Goal: Connect with others: Connect with other users

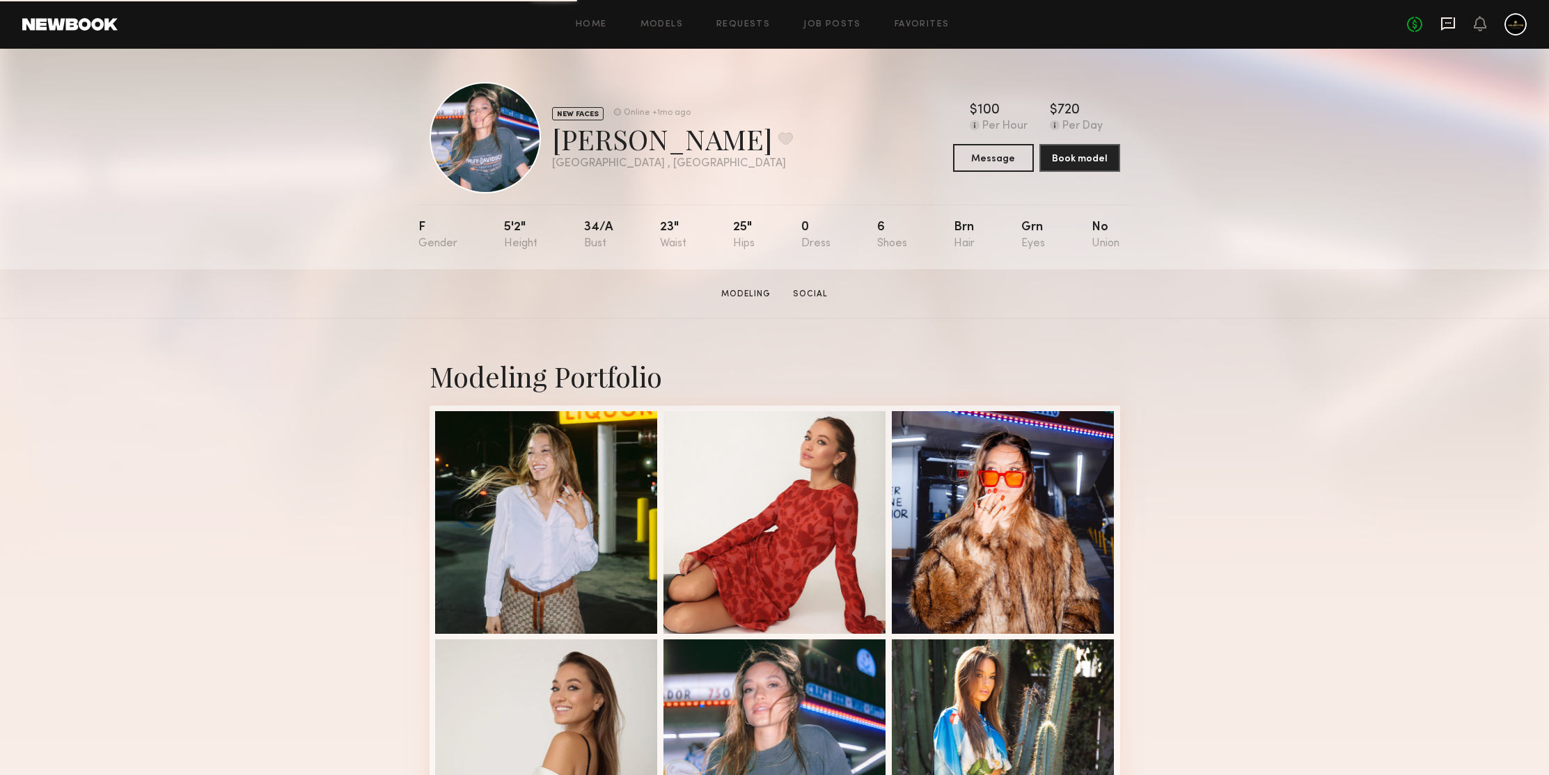
click at [1451, 24] on icon at bounding box center [1447, 23] width 15 height 15
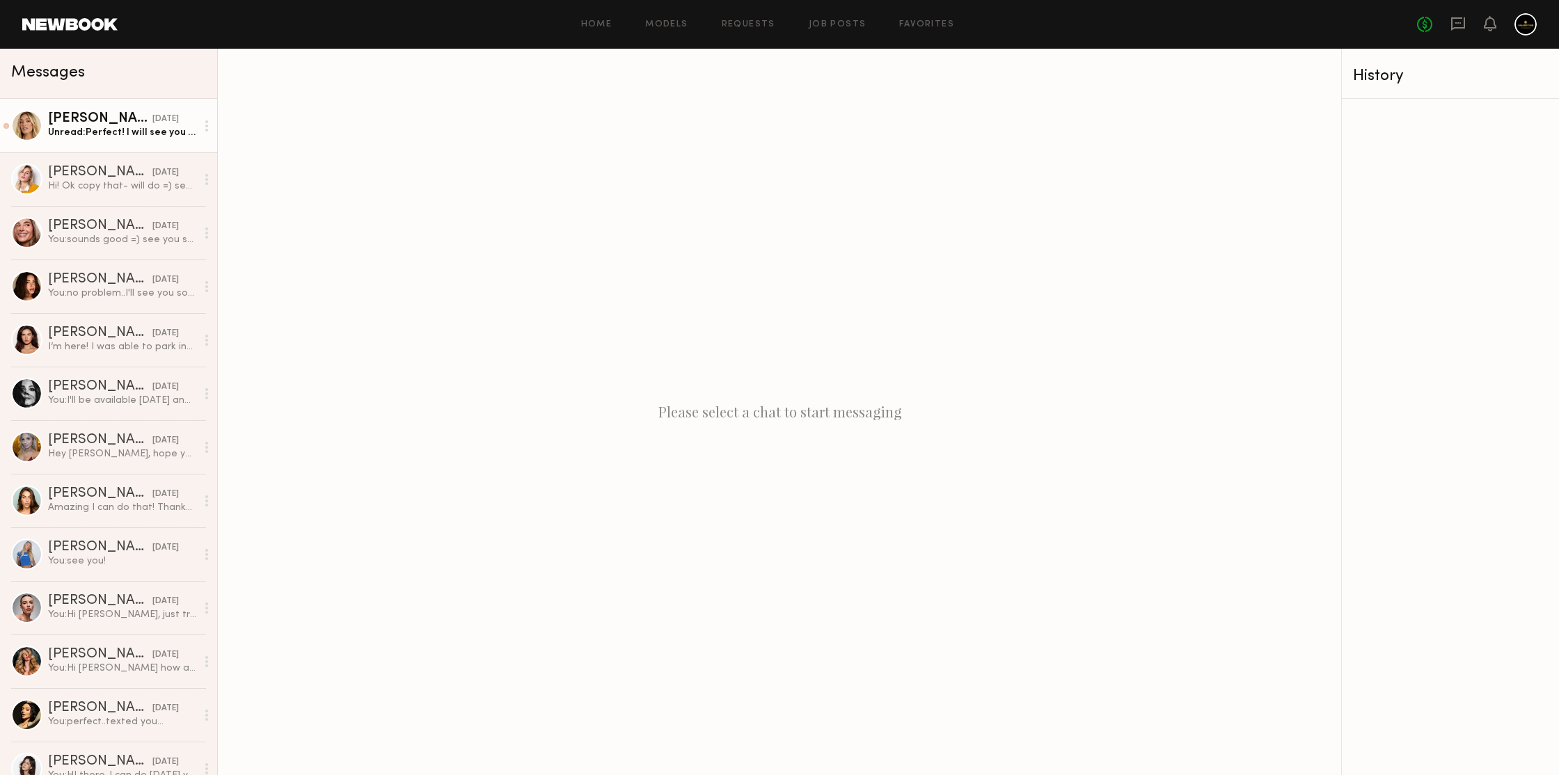
click at [88, 112] on div "Hailey M." at bounding box center [100, 119] width 104 height 14
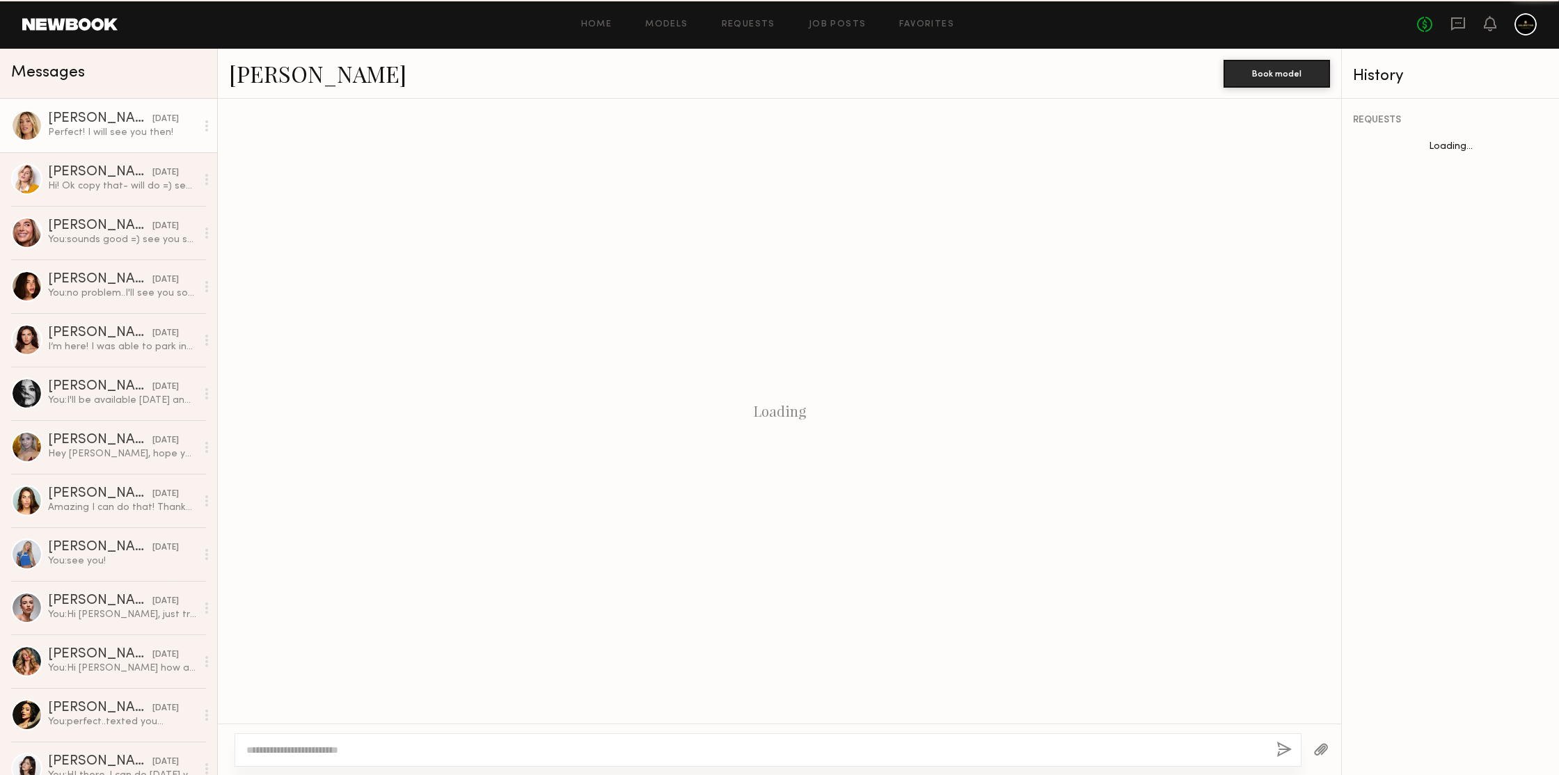
scroll to position [819, 0]
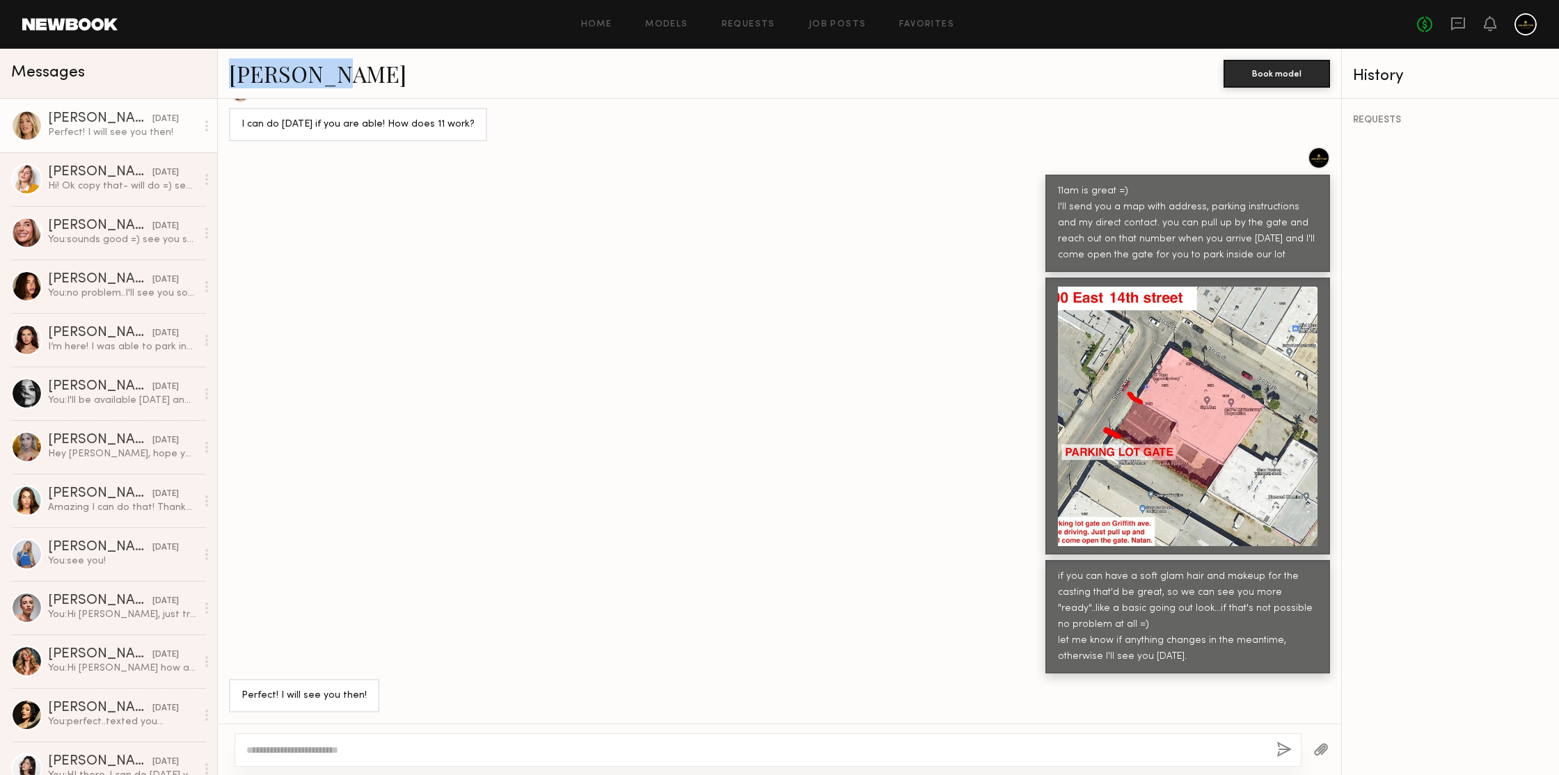
click at [555, 87] on div "Hailey M." at bounding box center [726, 73] width 995 height 30
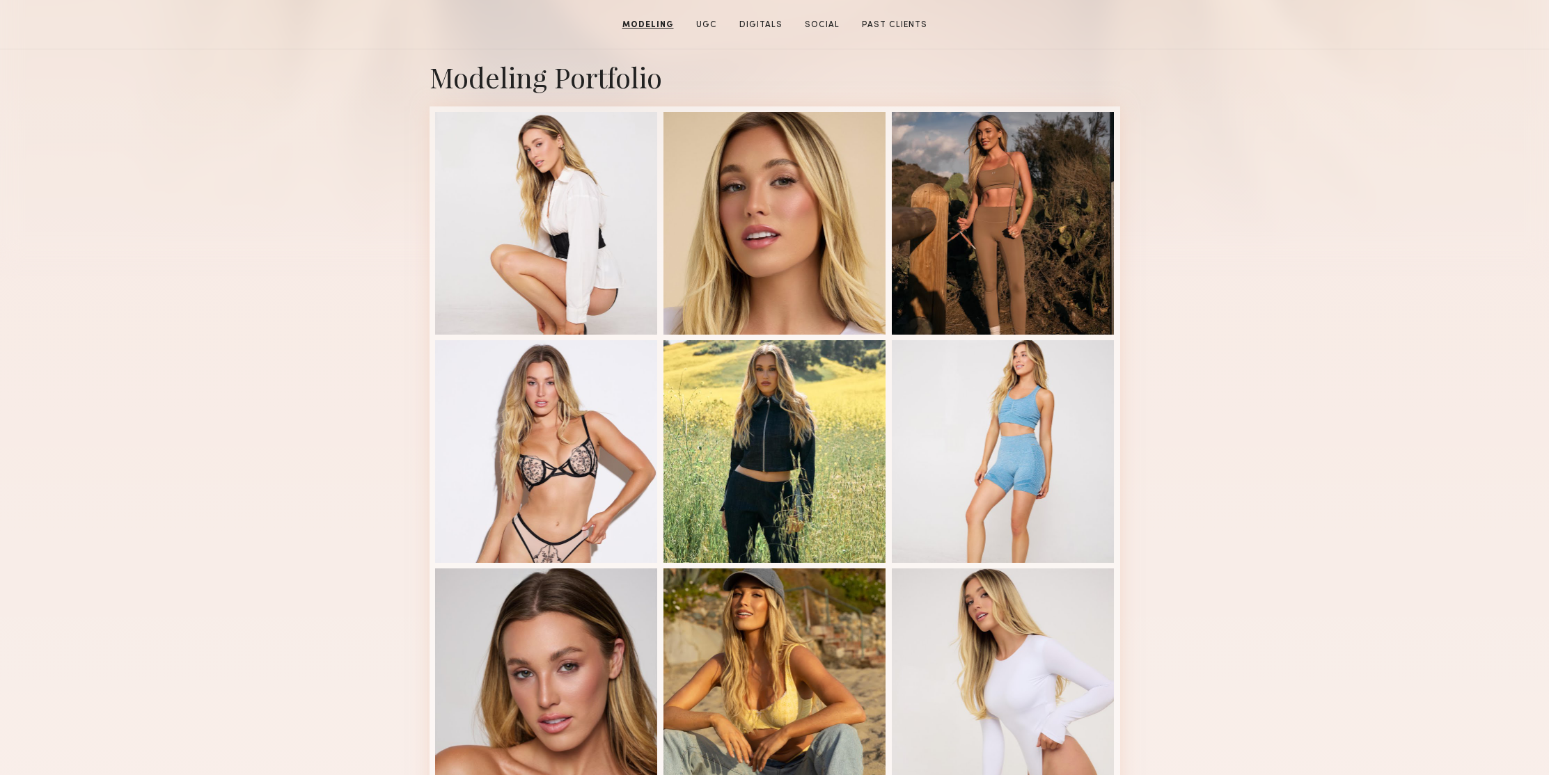
scroll to position [75, 0]
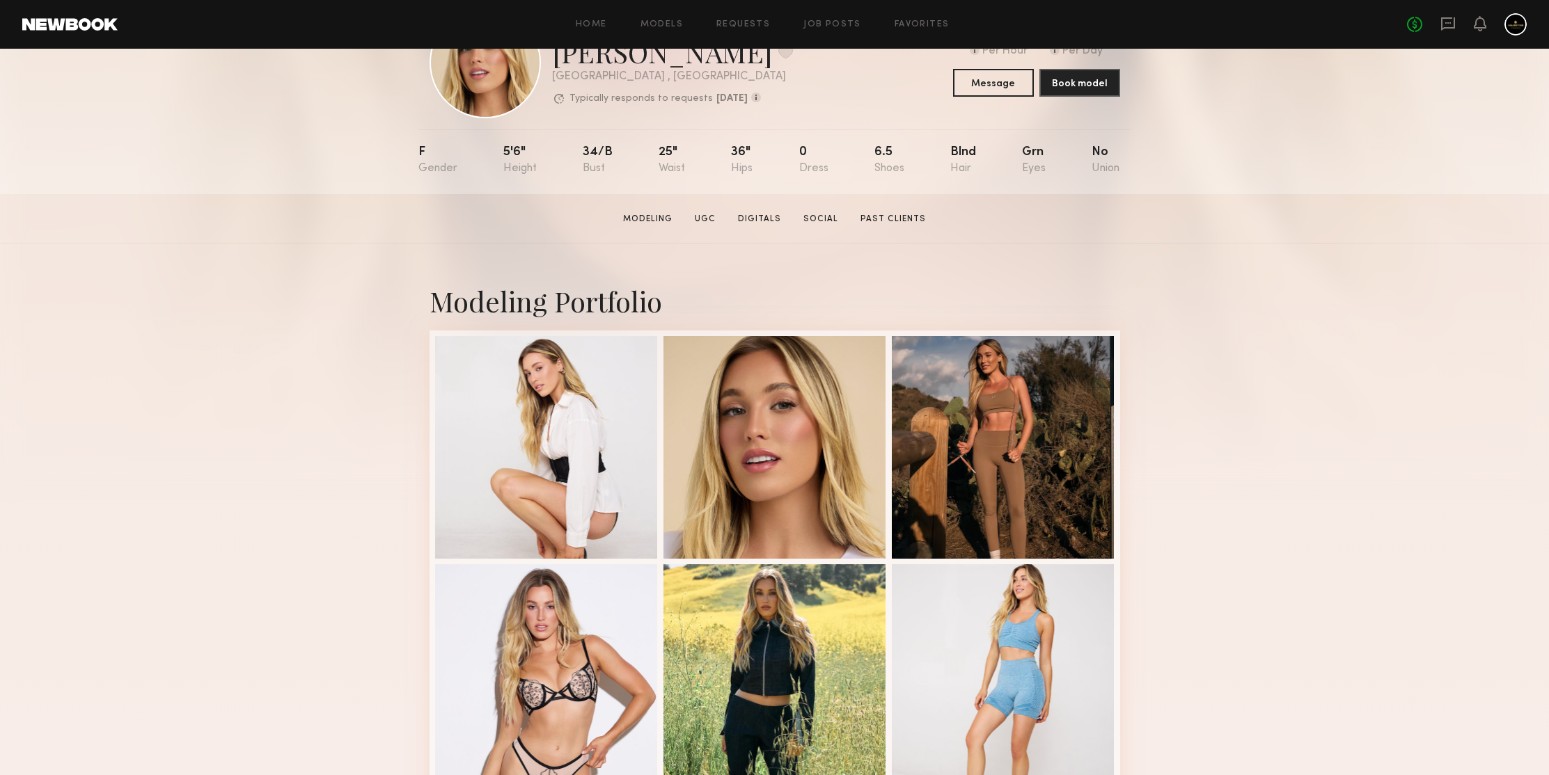
click at [1213, 303] on div "Modeling Portfolio View More" at bounding box center [774, 786] width 1549 height 1084
click at [1217, 277] on div "Modeling Portfolio View More" at bounding box center [774, 786] width 1549 height 1084
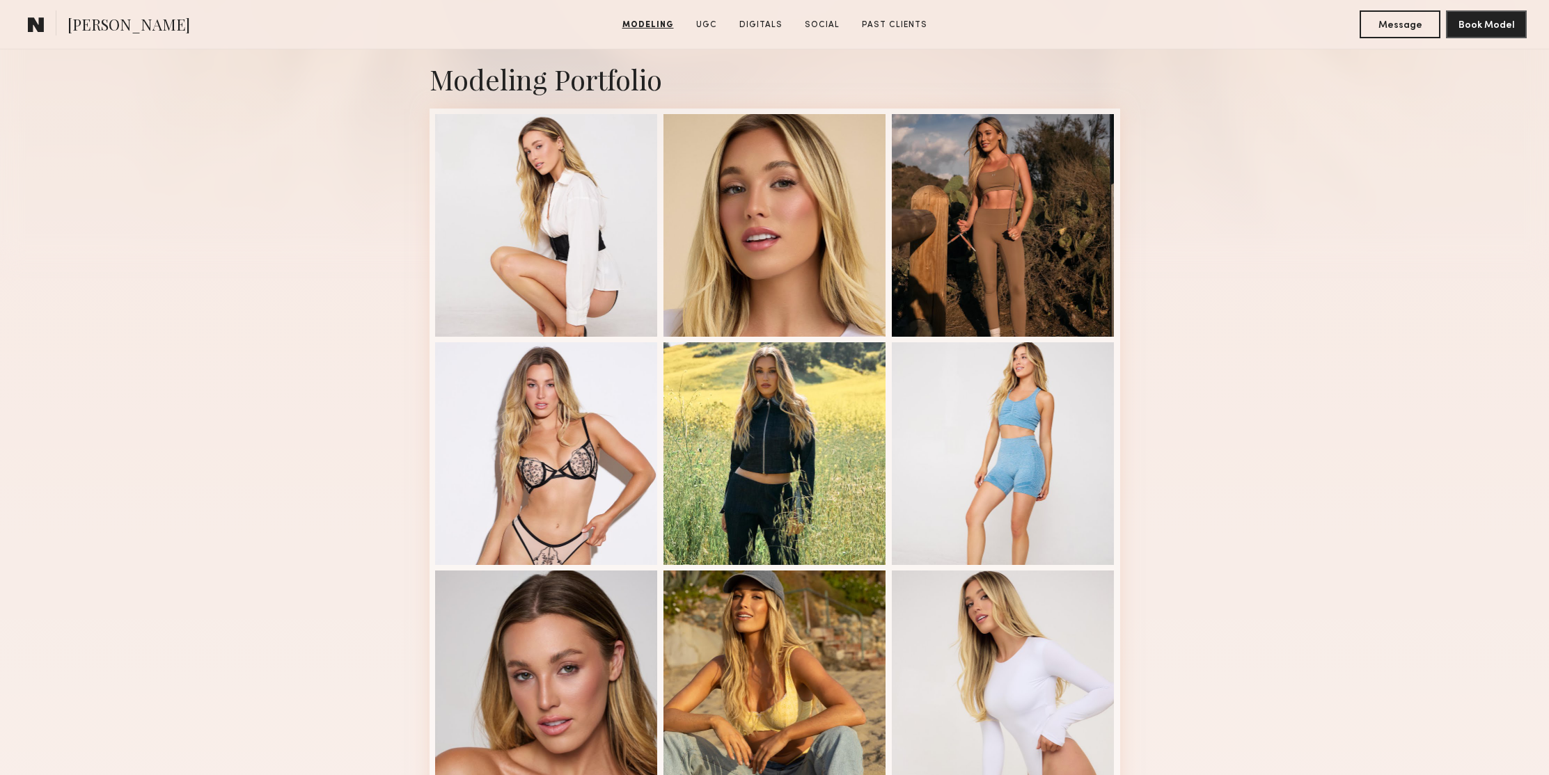
click at [340, 69] on div "Modeling Portfolio View More" at bounding box center [774, 564] width 1549 height 1084
click at [308, 95] on div "Modeling Portfolio View More" at bounding box center [774, 564] width 1549 height 1084
click at [1203, 143] on div "Modeling Portfolio View More" at bounding box center [774, 564] width 1549 height 1084
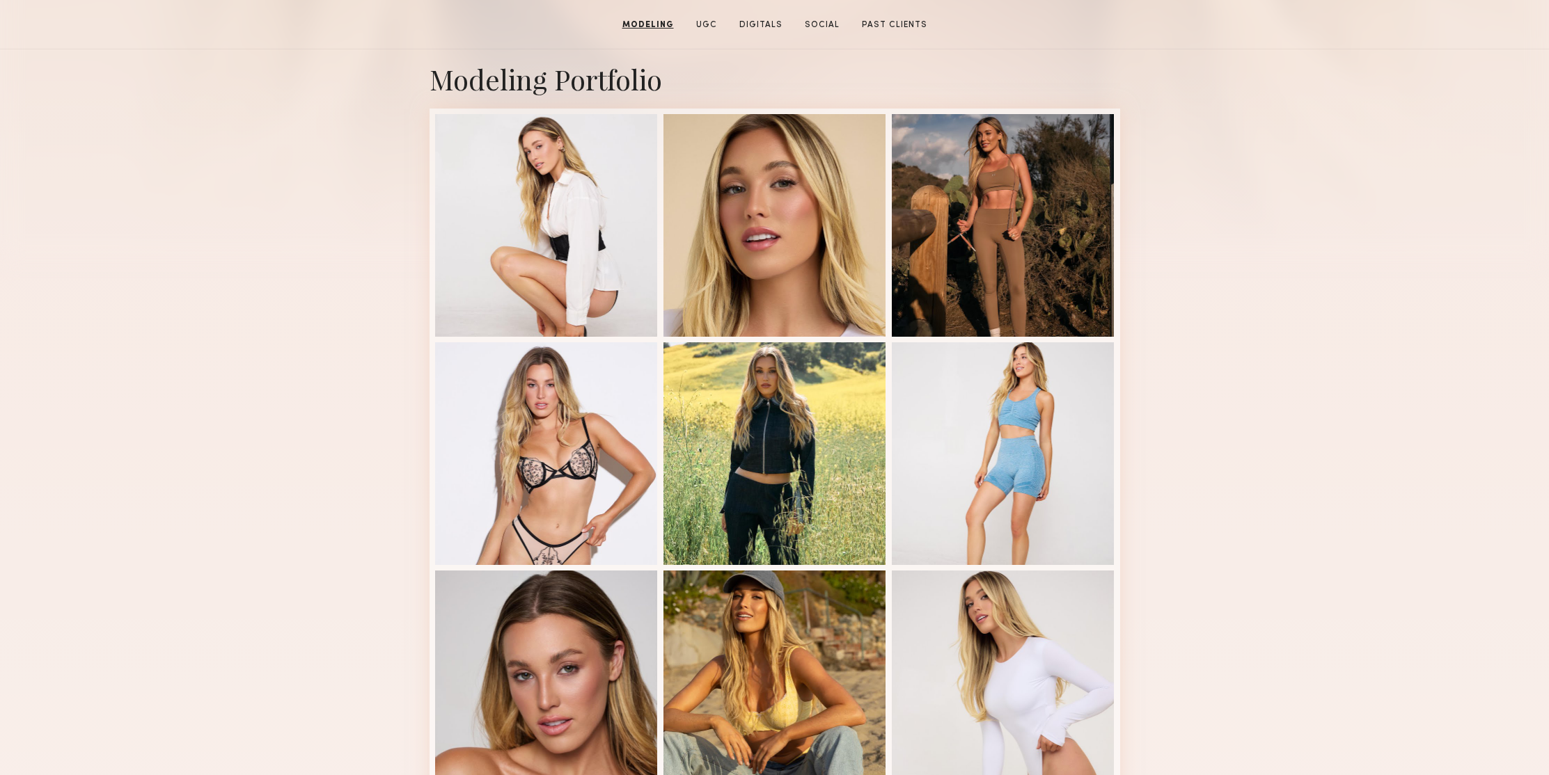
scroll to position [0, 0]
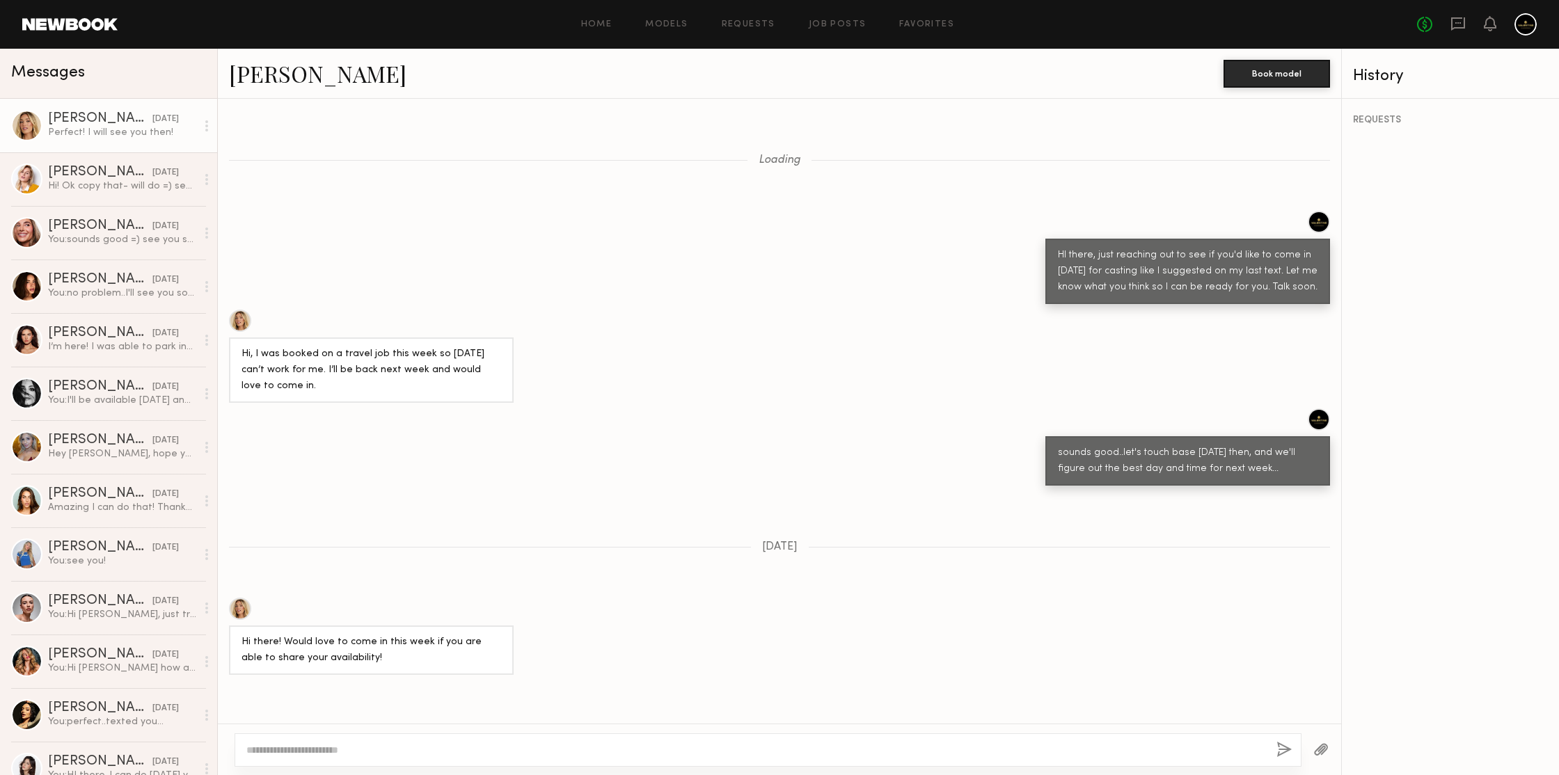
scroll to position [819, 0]
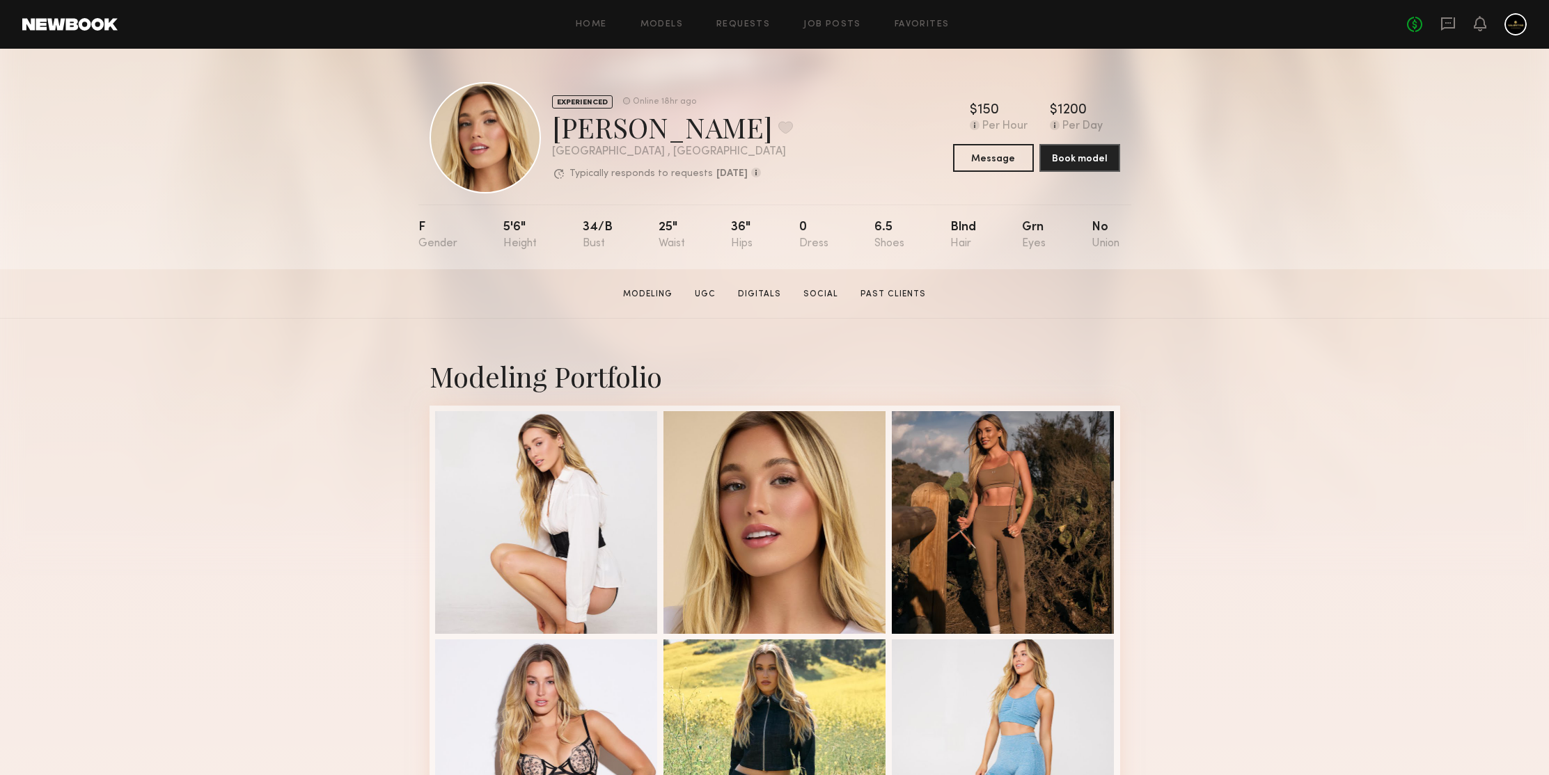
click at [1281, 255] on div "EXPERIENCED Online 18hr ago [PERSON_NAME] Favorite [GEOGRAPHIC_DATA] , [GEOGRAP…" at bounding box center [774, 159] width 1549 height 221
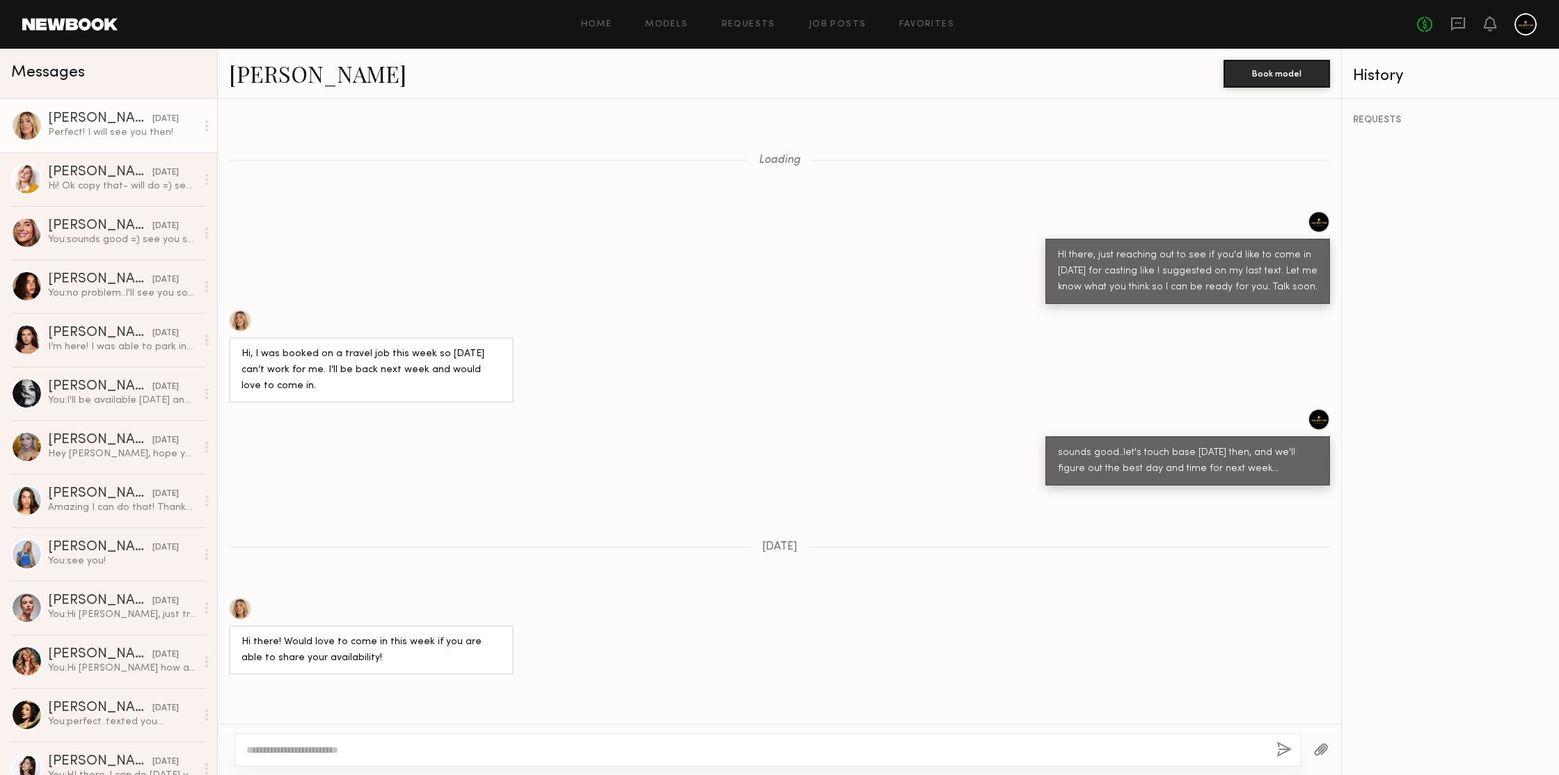
scroll to position [819, 0]
